Goal: Find specific page/section: Find specific page/section

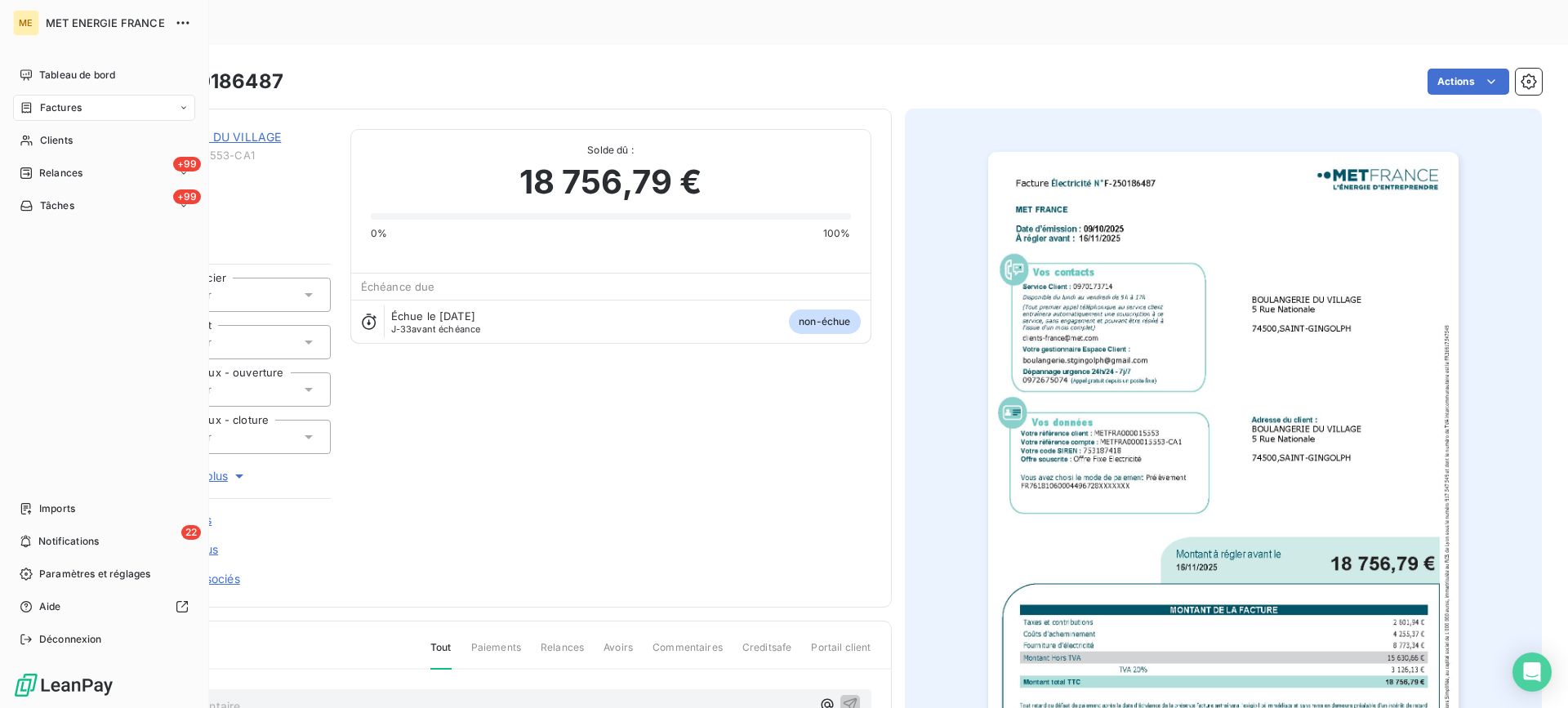
click at [90, 112] on div "Factures" at bounding box center [104, 107] width 182 height 26
click at [56, 106] on span "Factures" at bounding box center [61, 108] width 42 height 15
click at [106, 132] on div "Factures" at bounding box center [113, 140] width 162 height 26
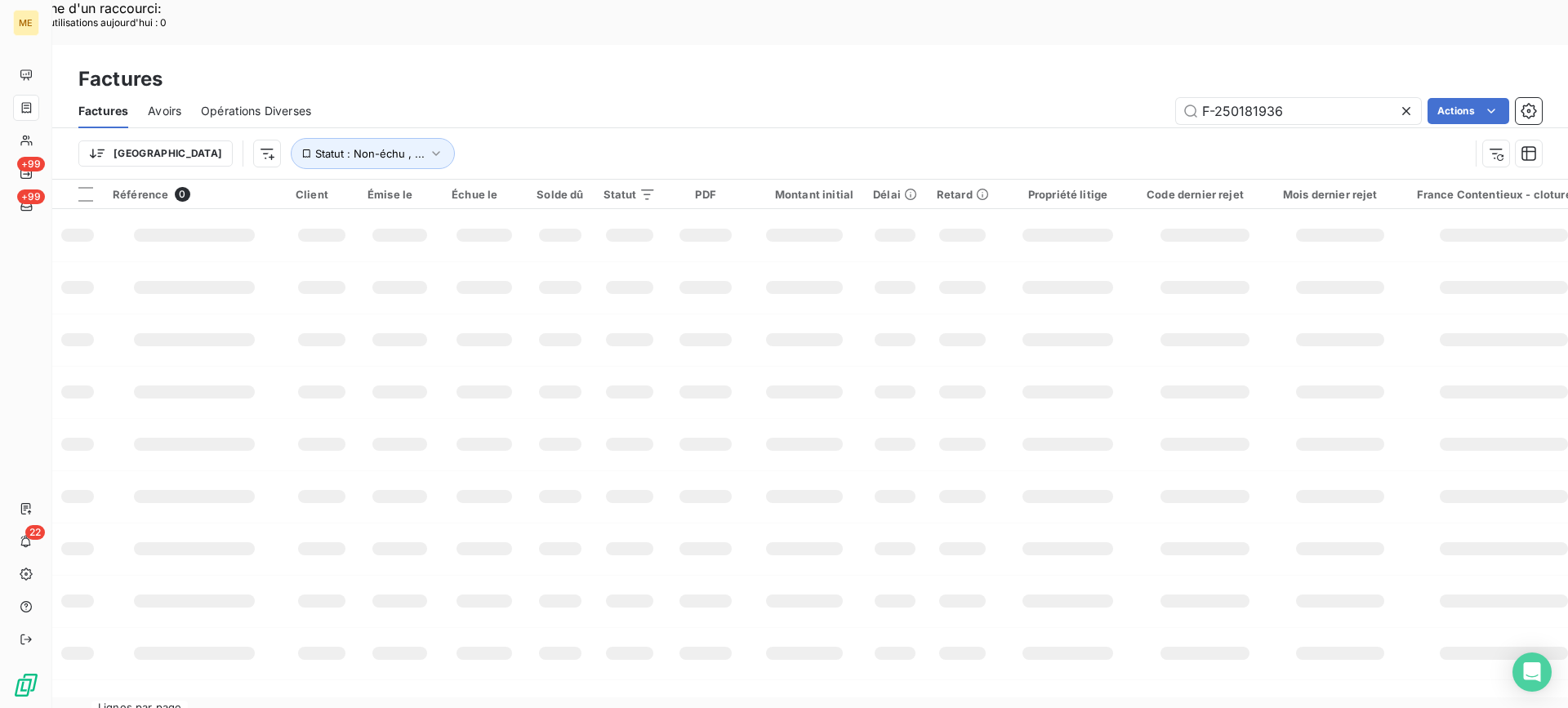
drag, startPoint x: 1300, startPoint y: 63, endPoint x: 1147, endPoint y: 63, distance: 153.0
click at [1147, 98] on div "F-250181936 Actions" at bounding box center [936, 111] width 1211 height 26
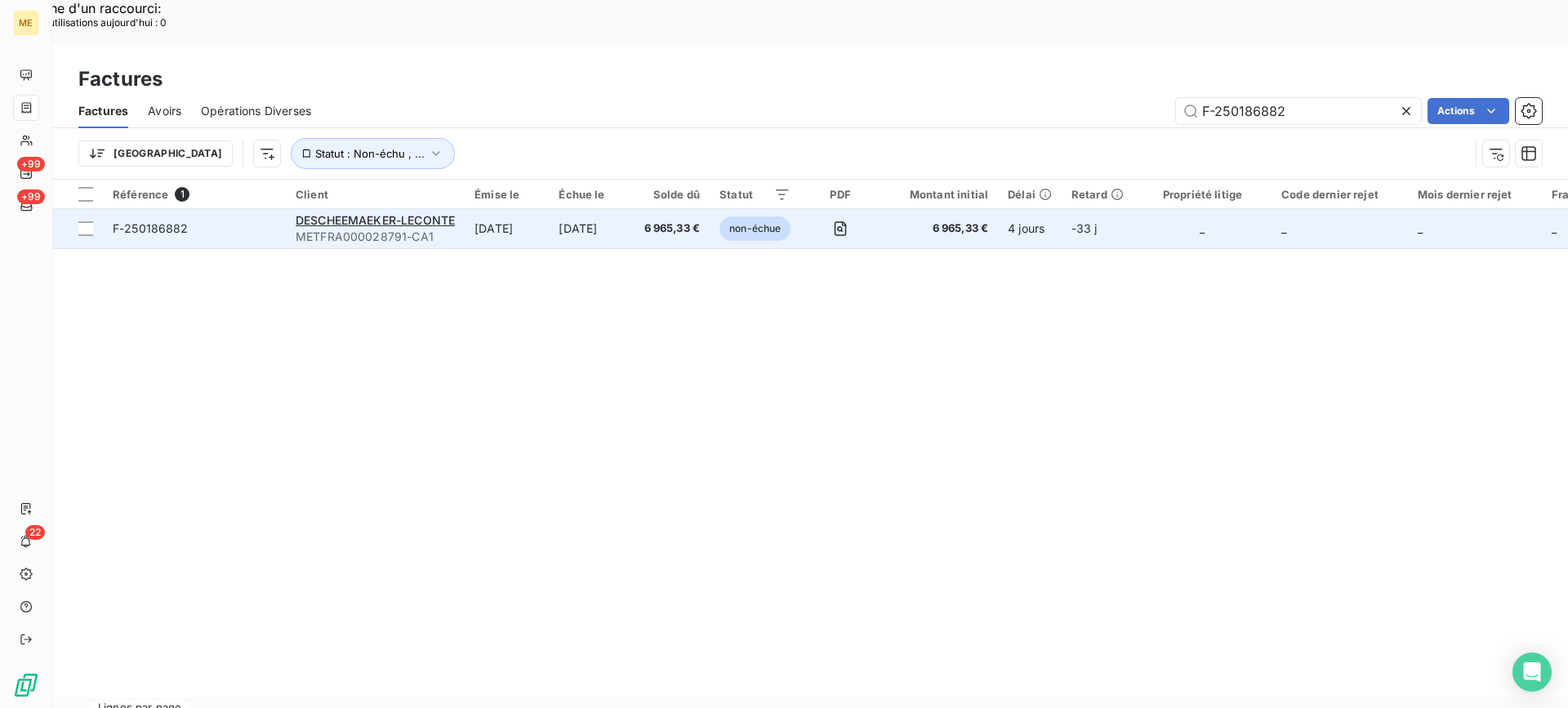
type input "F-250186882"
click at [183, 222] on span "F-250186882" at bounding box center [150, 228] width 76 height 14
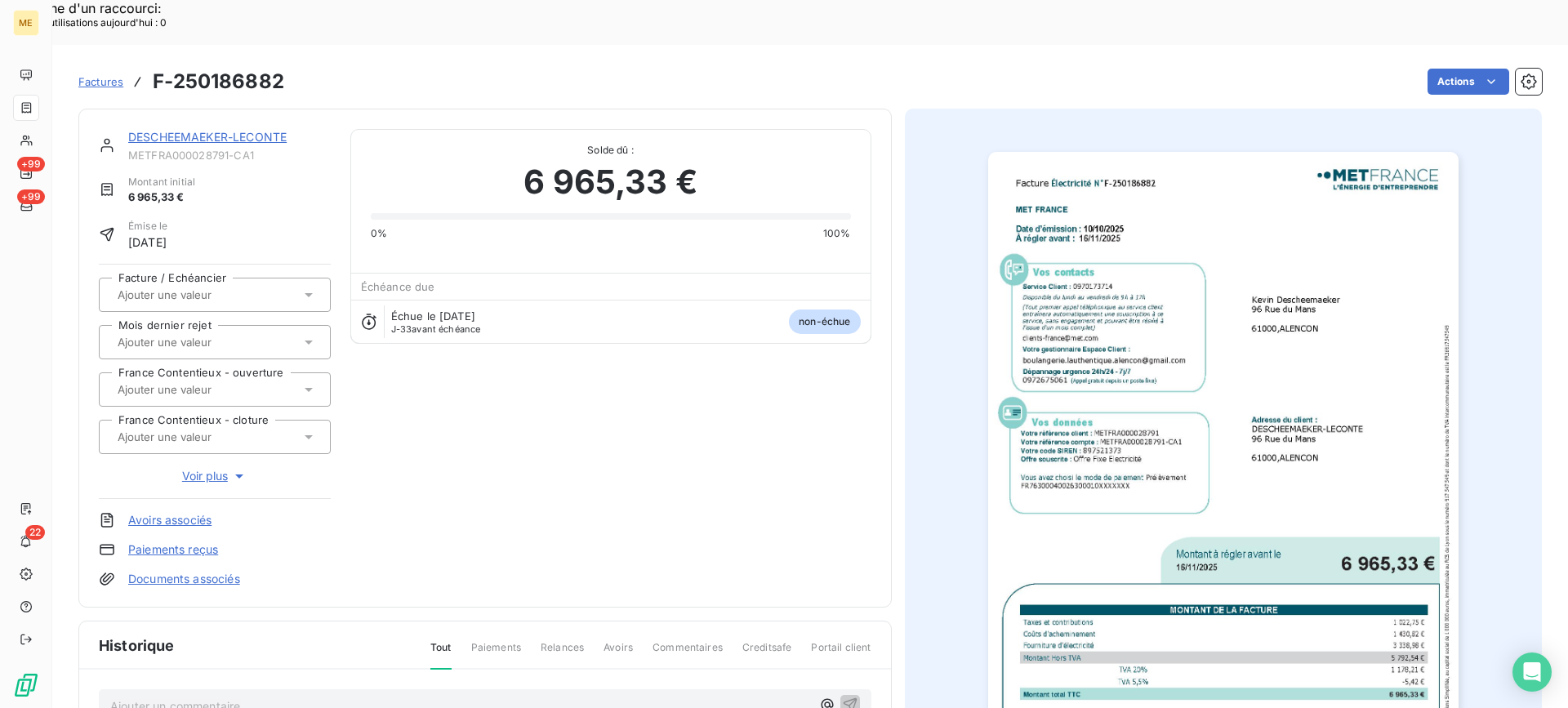
click at [1074, 332] on img "button" at bounding box center [1223, 484] width 470 height 665
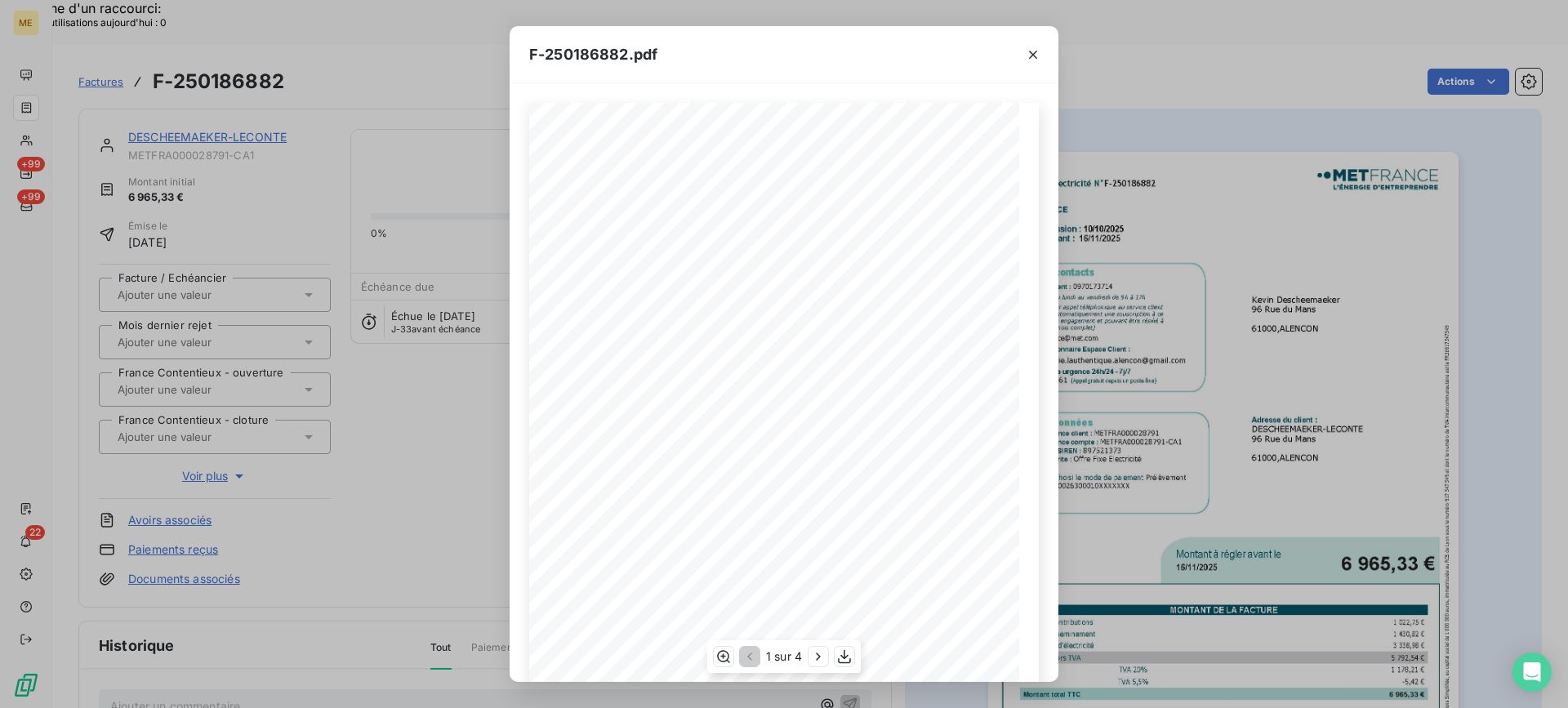
scroll to position [154, 0]
click at [849, 660] on icon "button" at bounding box center [844, 657] width 17 height 17
